Goal: Transaction & Acquisition: Purchase product/service

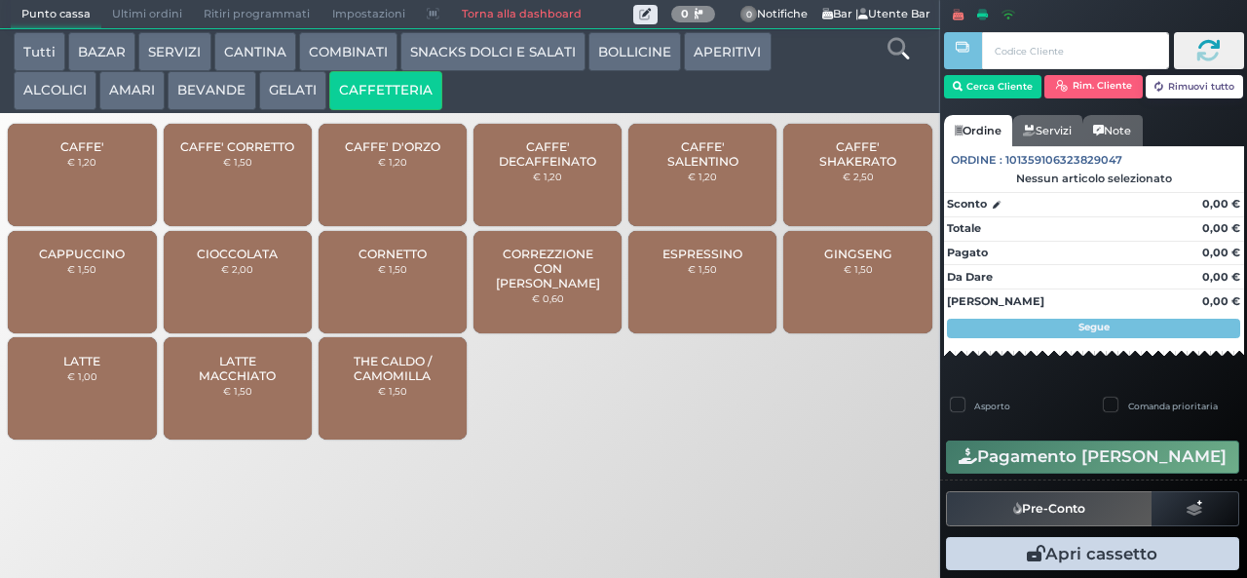
click at [329, 71] on button "CAFFETTERIA" at bounding box center [385, 90] width 113 height 39
click at [0, 0] on div at bounding box center [0, 0] width 0 height 0
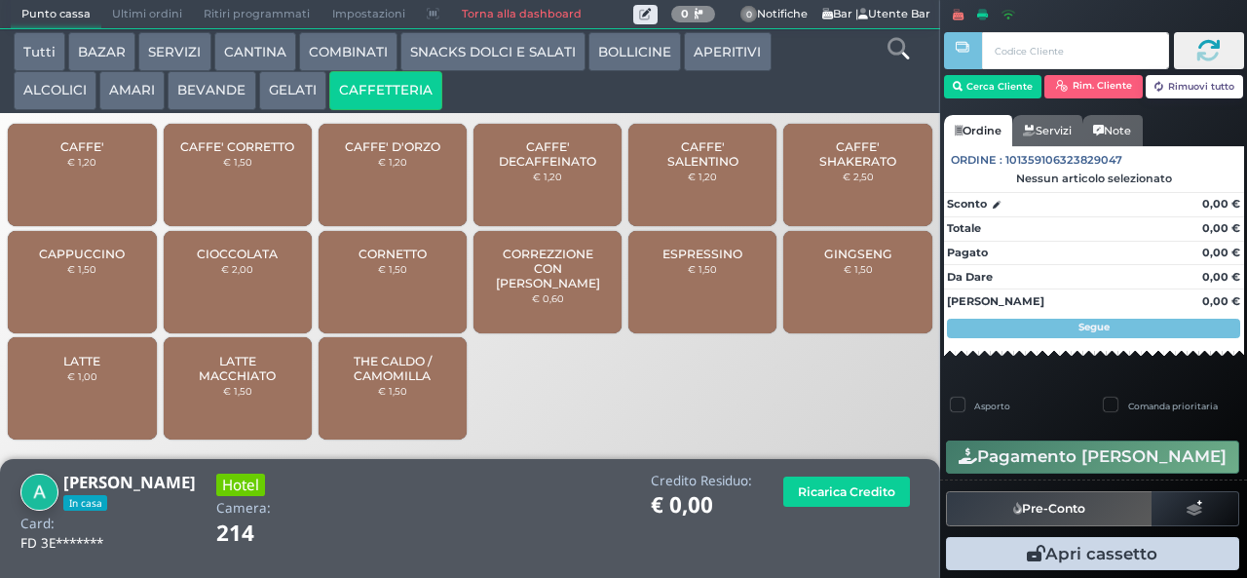
click at [871, 261] on span "GINGSENG" at bounding box center [858, 253] width 68 height 15
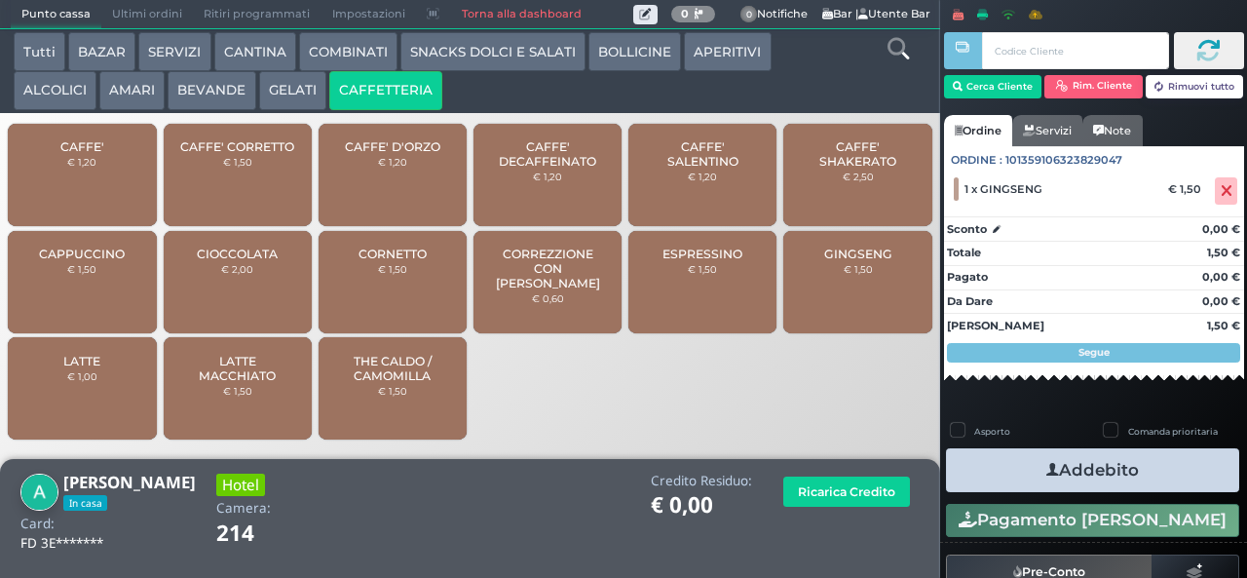
click at [1079, 459] on button "Addebito" at bounding box center [1092, 470] width 293 height 44
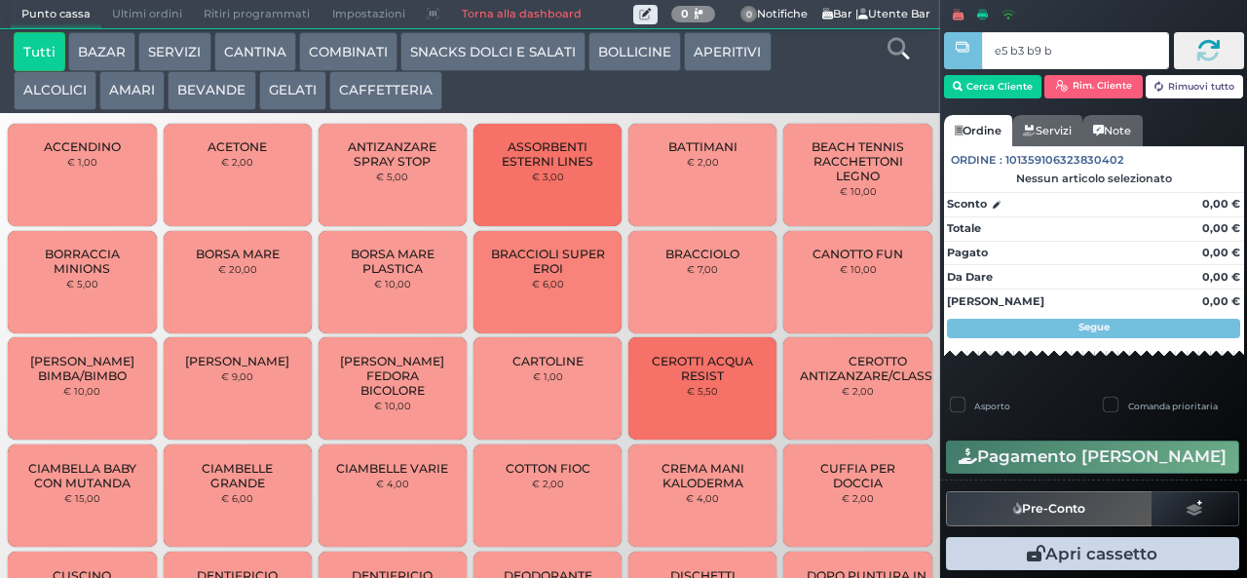
type input "e5 b3 b9 b9"
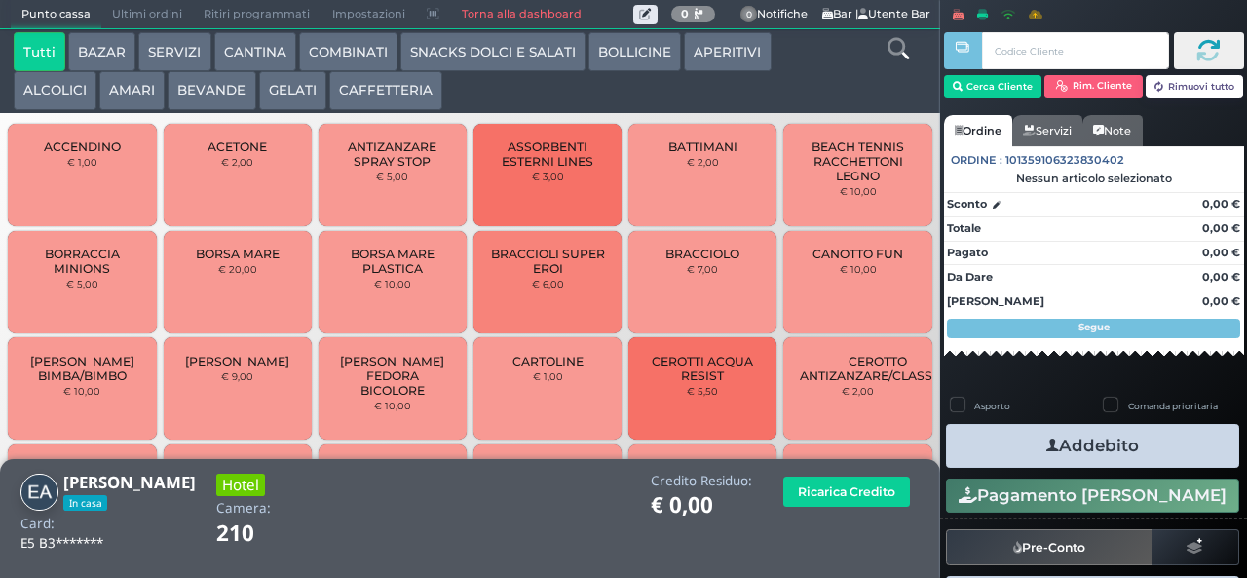
click at [132, 90] on button "AMARI" at bounding box center [131, 90] width 65 height 39
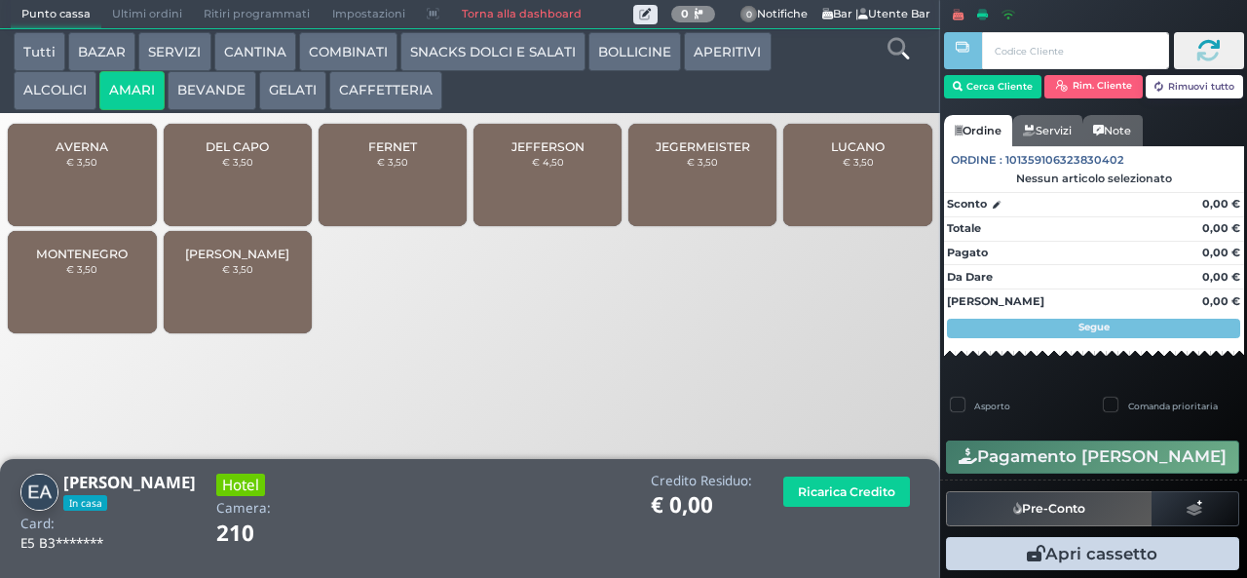
click at [268, 154] on span "DEL CAPO" at bounding box center [236, 146] width 63 height 15
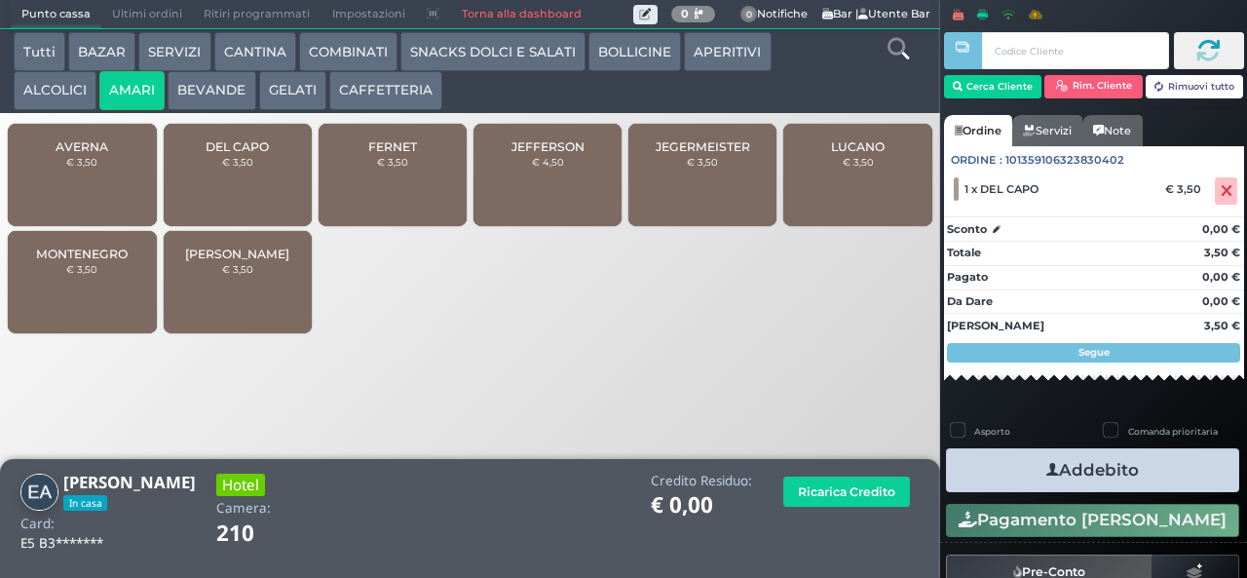
click at [1081, 466] on button "Addebito" at bounding box center [1092, 470] width 293 height 44
